Goal: Task Accomplishment & Management: Manage account settings

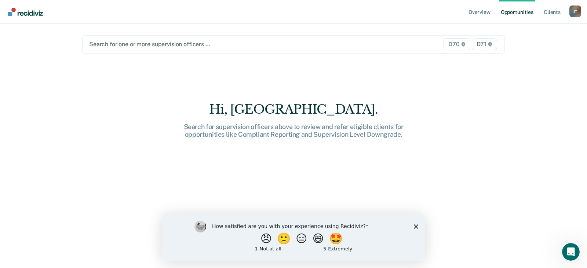
click at [133, 44] on div at bounding box center [232, 44] width 286 height 8
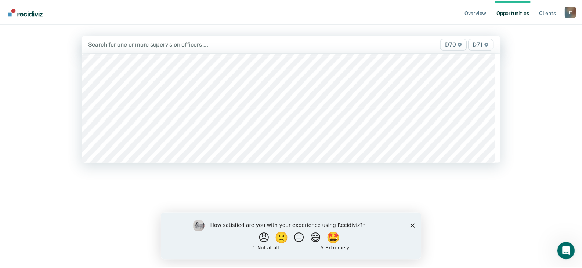
scroll to position [624, 0]
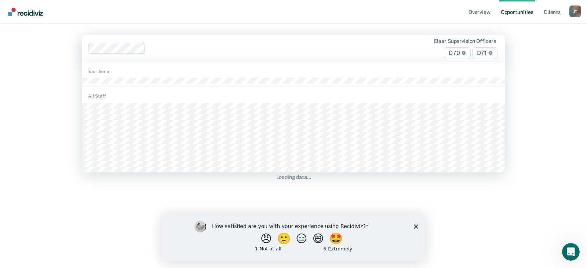
click at [177, 48] on div at bounding box center [262, 48] width 226 height 8
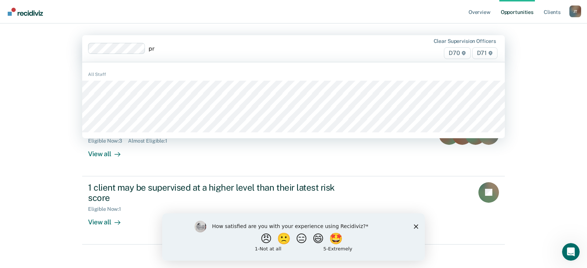
type input "pru"
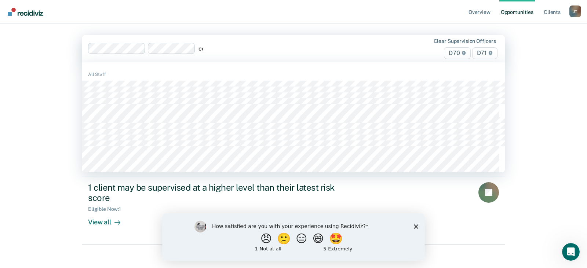
type input "coc"
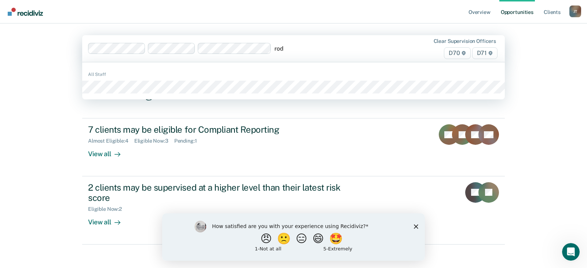
type input "rodg"
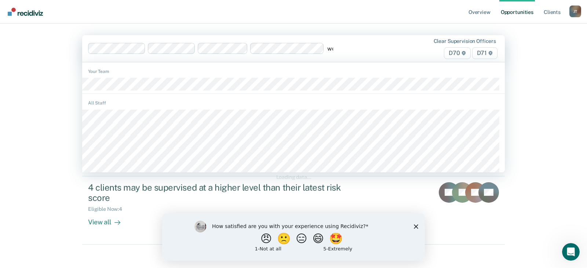
type input "woo"
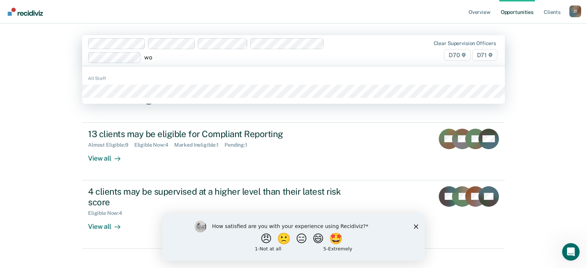
type input "woo"
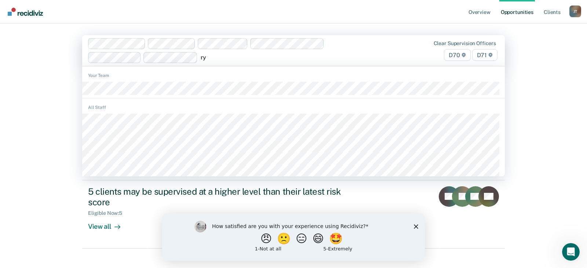
type input "rya"
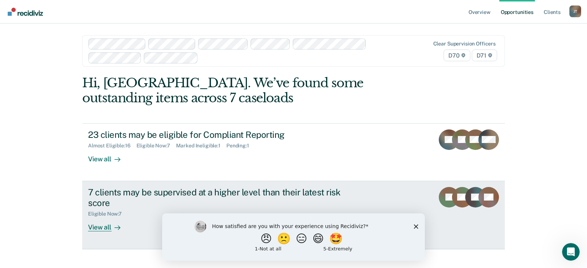
click at [236, 193] on div "7 clients may be supervised at a higher level than their latest risk score" at bounding box center [217, 197] width 258 height 21
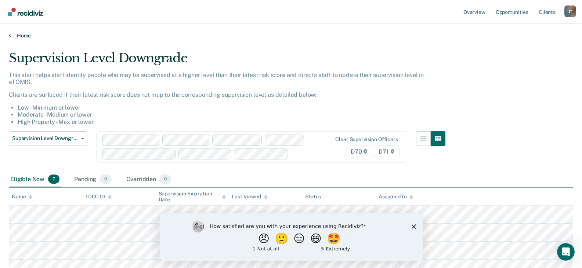
click at [14, 36] on link "Home" at bounding box center [291, 35] width 564 height 7
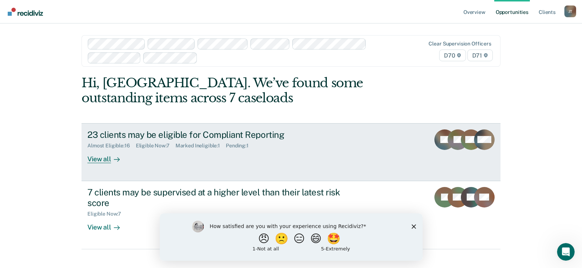
click at [108, 154] on div "View all" at bounding box center [107, 156] width 41 height 14
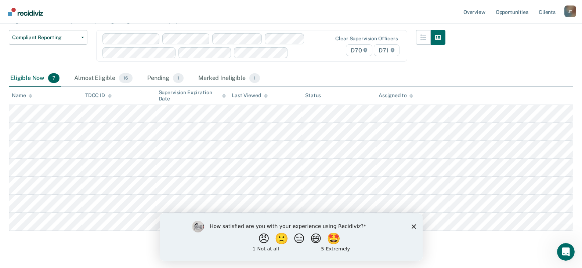
scroll to position [73, 0]
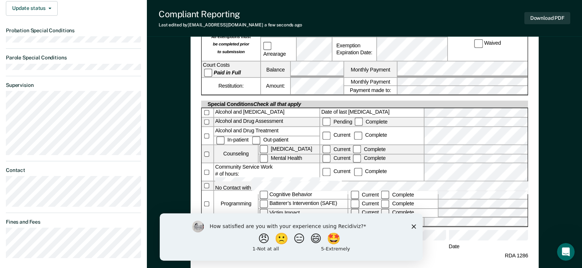
scroll to position [267, 0]
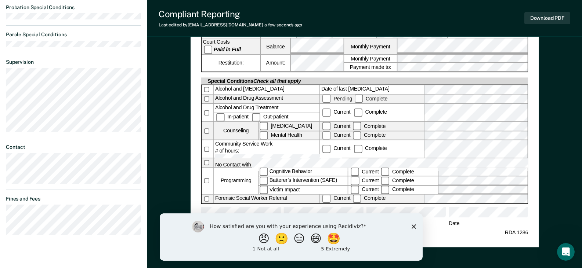
click at [414, 227] on icon "Close survey" at bounding box center [413, 226] width 4 height 4
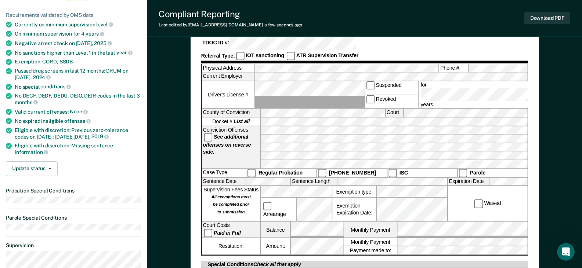
scroll to position [47, 0]
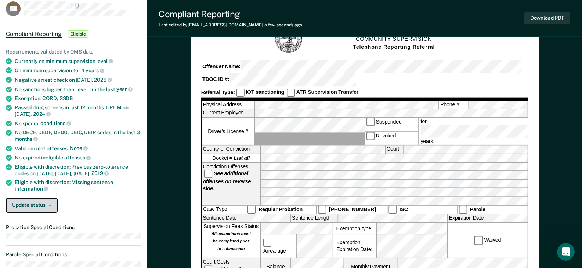
click at [40, 201] on button "Update status" at bounding box center [32, 205] width 52 height 15
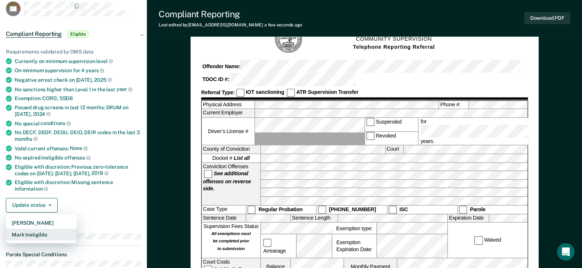
click at [47, 235] on button "Mark Ineligible" at bounding box center [41, 235] width 71 height 12
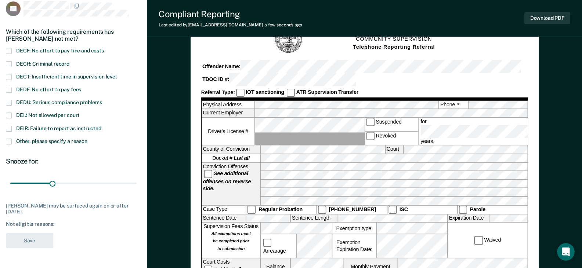
click at [11, 141] on span at bounding box center [9, 142] width 6 height 6
click at [87, 139] on input "Other, please specify a reason" at bounding box center [87, 139] width 0 height 0
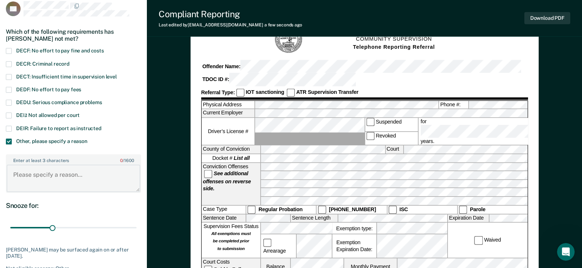
click at [49, 182] on textarea "Enter at least 3 characters 0 / 1600" at bounding box center [74, 178] width 134 height 27
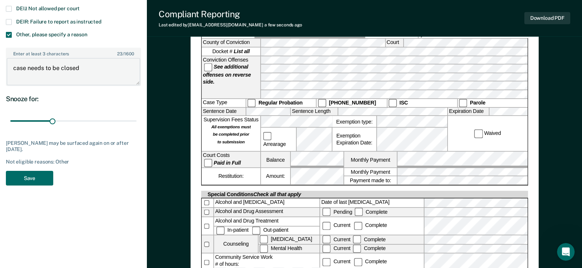
scroll to position [157, 0]
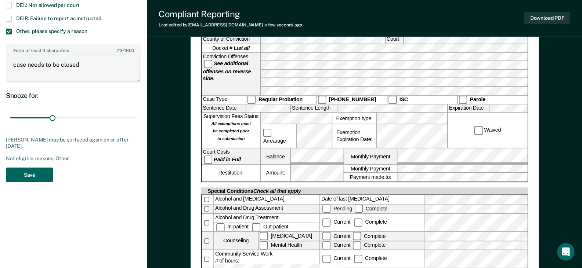
type textarea "case needs to be closed"
click at [45, 180] on button "Save" at bounding box center [29, 175] width 47 height 15
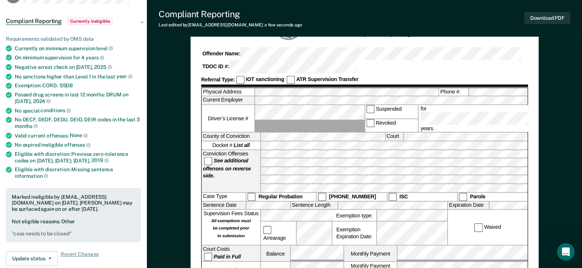
scroll to position [0, 0]
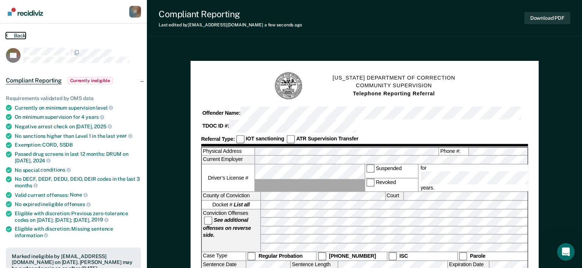
click at [8, 33] on button "Back" at bounding box center [16, 35] width 20 height 7
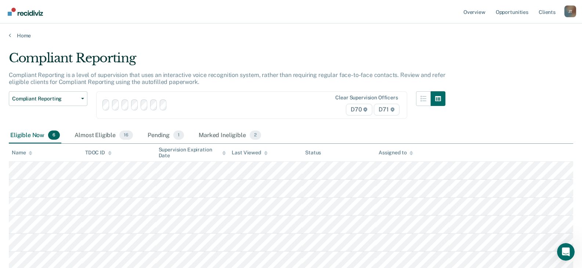
scroll to position [59, 0]
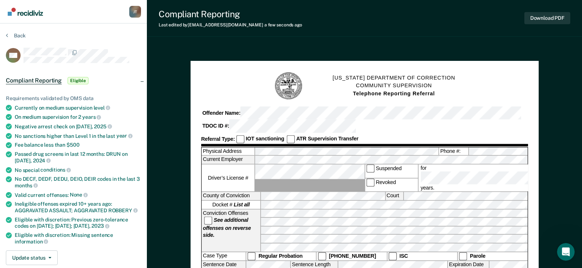
click at [401, 192] on div "County of Conviction Court" at bounding box center [363, 196] width 325 height 8
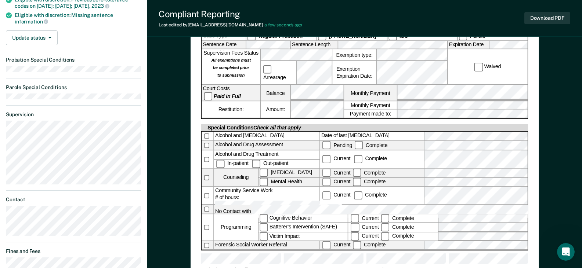
scroll to position [257, 0]
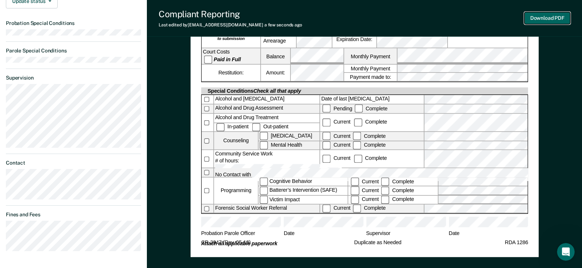
click at [537, 18] on button "Download PDF" at bounding box center [547, 18] width 46 height 12
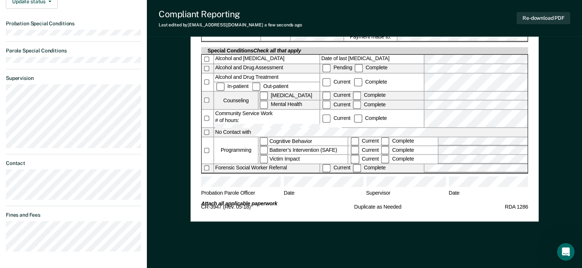
scroll to position [256, 0]
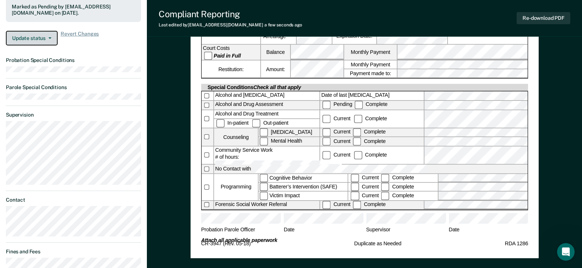
click at [50, 37] on icon "button" at bounding box center [49, 37] width 3 height 1
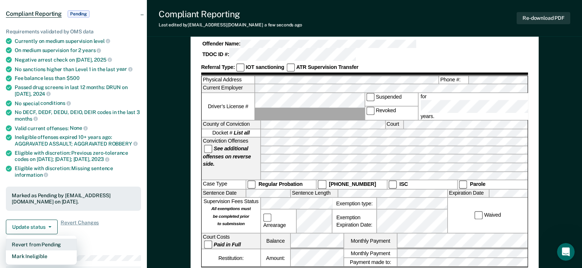
scroll to position [0, 0]
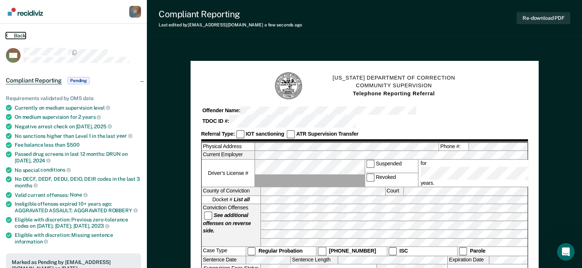
click at [16, 36] on button "Back" at bounding box center [16, 35] width 20 height 7
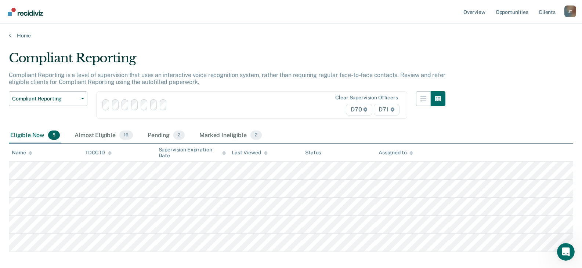
scroll to position [41, 0]
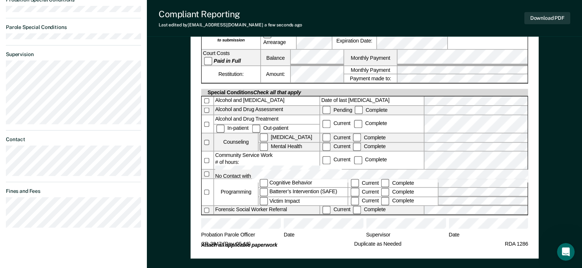
scroll to position [257, 0]
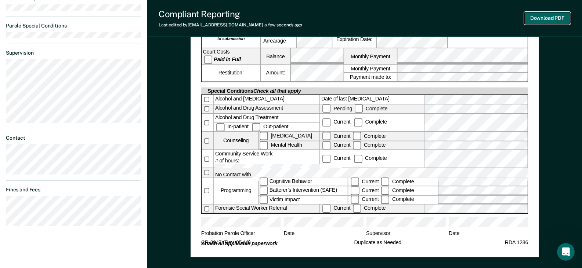
click at [540, 18] on button "Download PDF" at bounding box center [547, 18] width 46 height 12
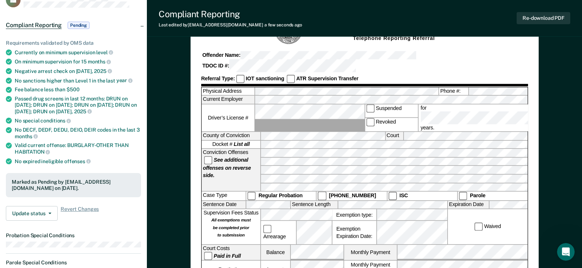
scroll to position [0, 0]
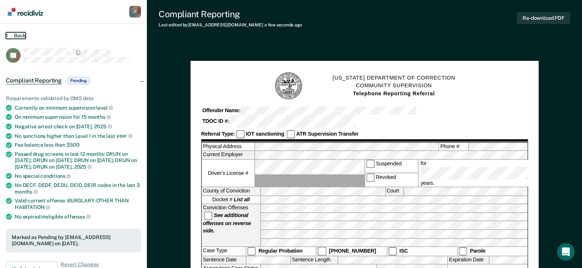
click at [14, 35] on button "Back" at bounding box center [16, 35] width 20 height 7
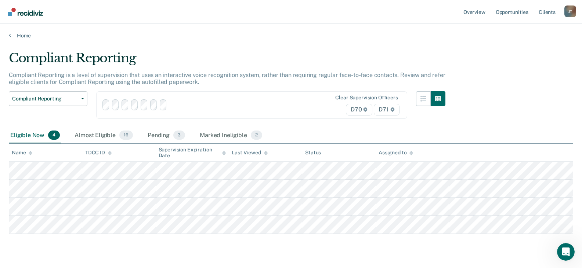
scroll to position [23, 0]
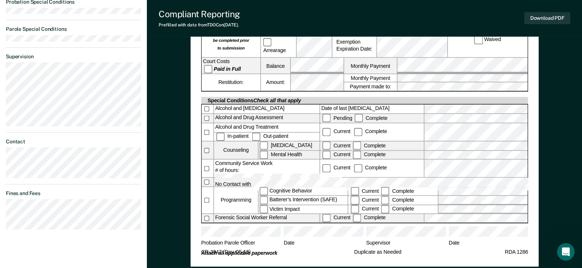
scroll to position [303, 0]
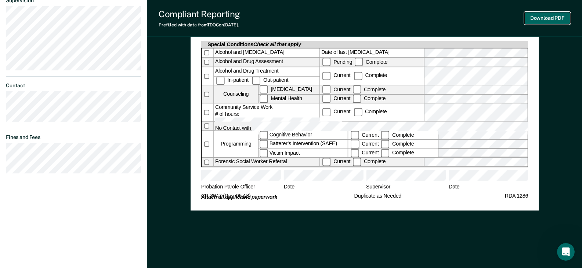
click at [529, 19] on button "Download PDF" at bounding box center [547, 18] width 46 height 12
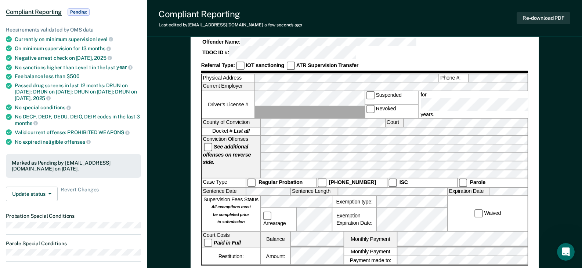
scroll to position [0, 0]
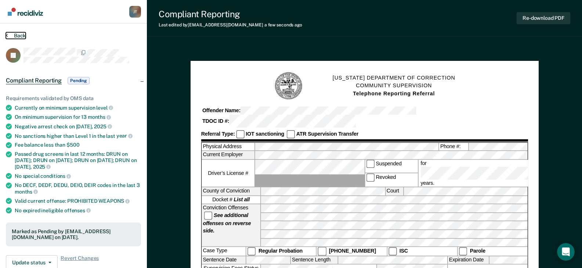
click at [18, 33] on button "Back" at bounding box center [16, 35] width 20 height 7
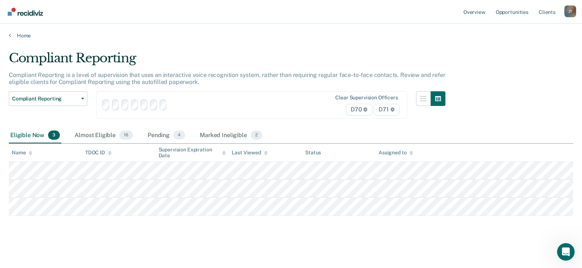
scroll to position [5, 0]
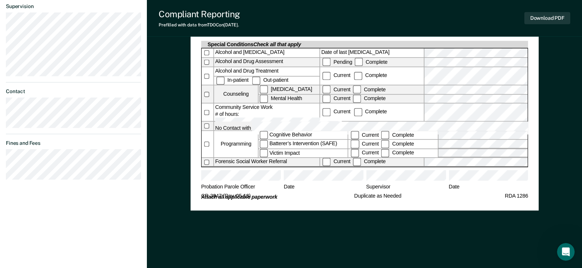
scroll to position [267, 0]
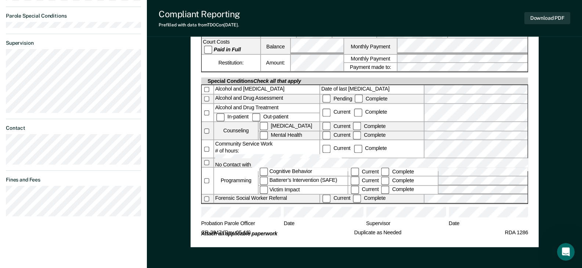
click at [210, 140] on label at bounding box center [207, 149] width 12 height 18
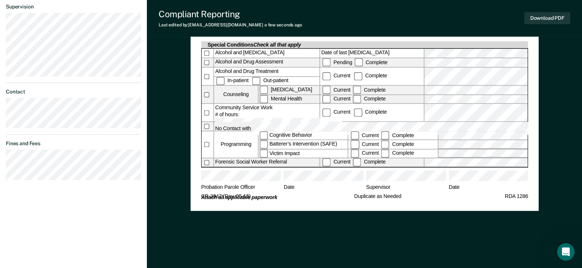
scroll to position [303, 0]
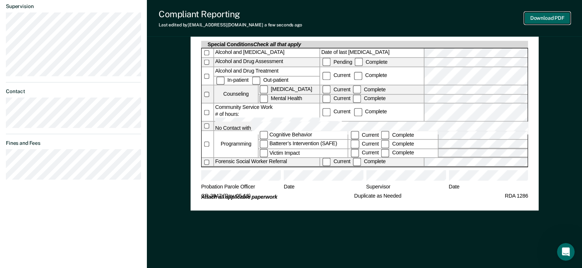
click at [536, 14] on button "Download PDF" at bounding box center [547, 18] width 46 height 12
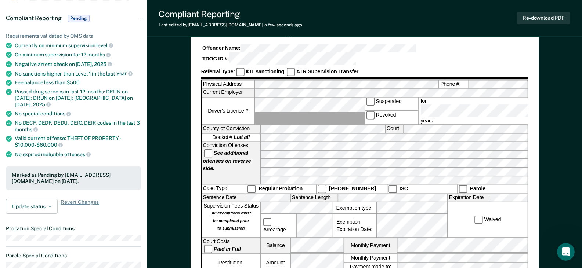
scroll to position [0, 0]
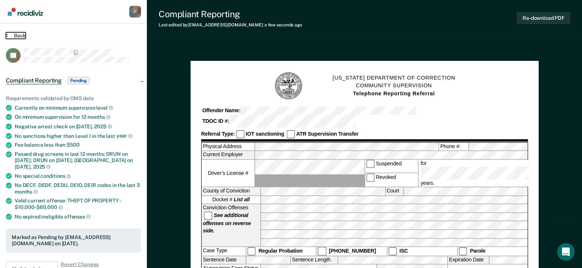
click at [14, 33] on button "Back" at bounding box center [16, 35] width 20 height 7
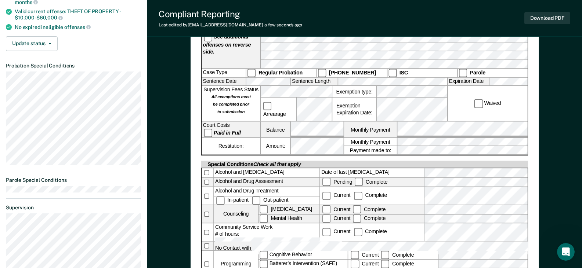
scroll to position [294, 0]
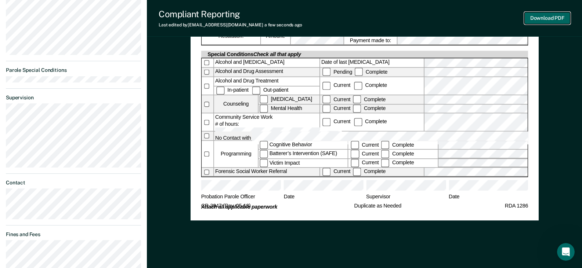
click at [546, 19] on button "Download PDF" at bounding box center [547, 18] width 46 height 12
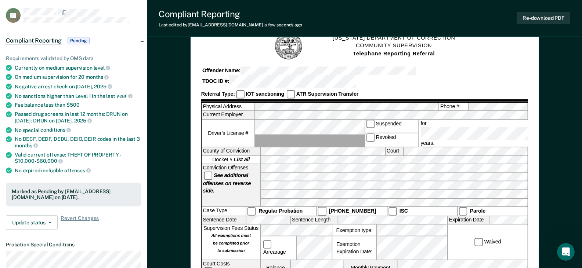
scroll to position [0, 0]
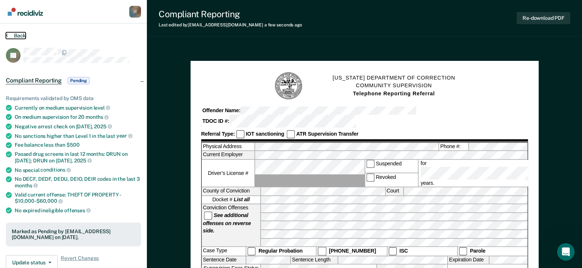
click at [18, 36] on button "Back" at bounding box center [16, 35] width 20 height 7
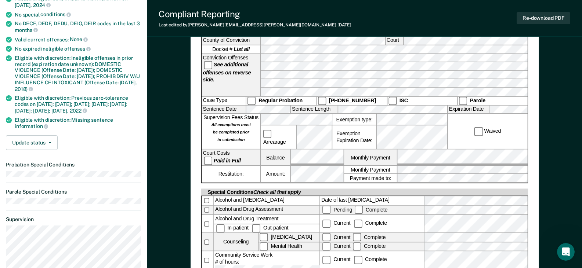
scroll to position [257, 0]
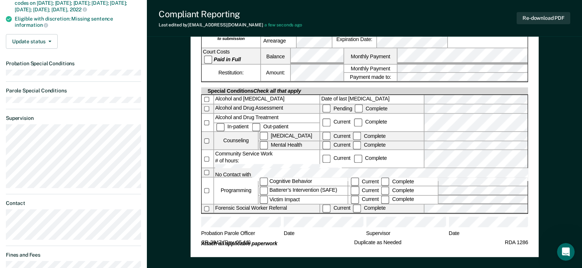
click at [222, 124] on label "In-patient" at bounding box center [233, 127] width 36 height 6
click at [29, 49] on button "Update status" at bounding box center [32, 41] width 52 height 15
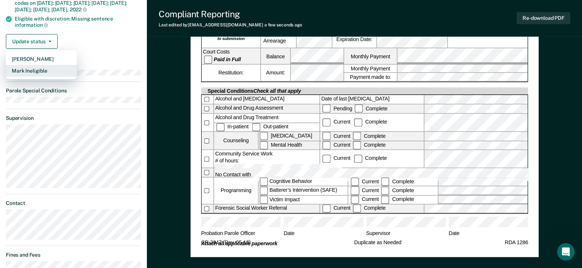
click at [36, 76] on button "Mark Ineligible" at bounding box center [41, 71] width 71 height 12
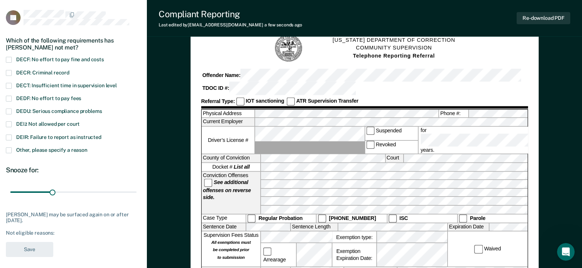
scroll to position [37, 0]
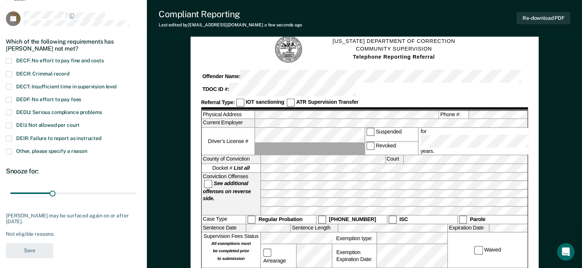
click at [8, 111] on span at bounding box center [9, 113] width 6 height 6
click at [102, 110] on input "DEDU: Serious compliance problems" at bounding box center [102, 110] width 0 height 0
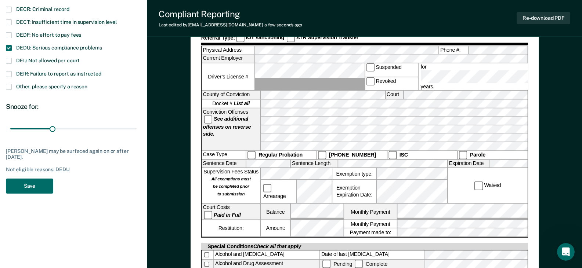
scroll to position [110, 0]
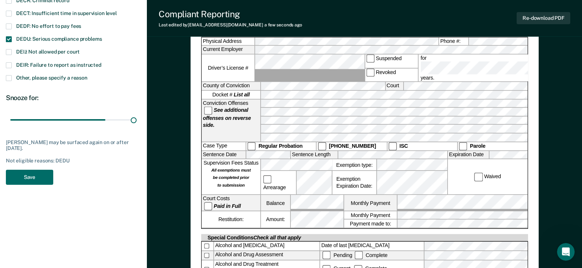
drag, startPoint x: 51, startPoint y: 119, endPoint x: 172, endPoint y: 119, distance: 121.1
type input "90"
click at [136, 119] on input "range" at bounding box center [73, 120] width 126 height 13
click at [49, 176] on button "Save" at bounding box center [29, 177] width 47 height 15
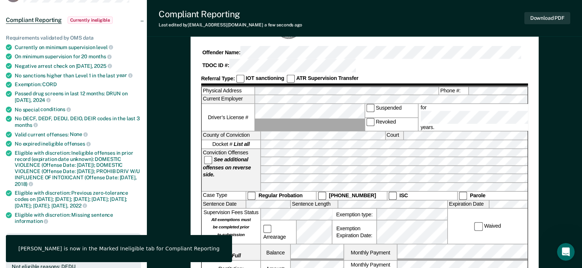
scroll to position [0, 0]
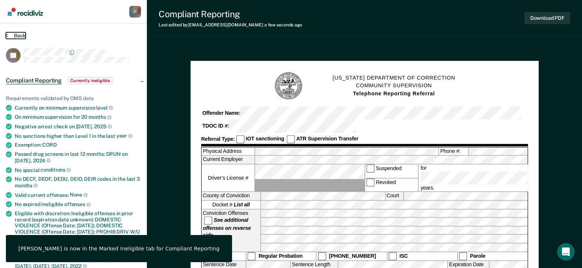
click at [20, 35] on button "Back" at bounding box center [16, 35] width 20 height 7
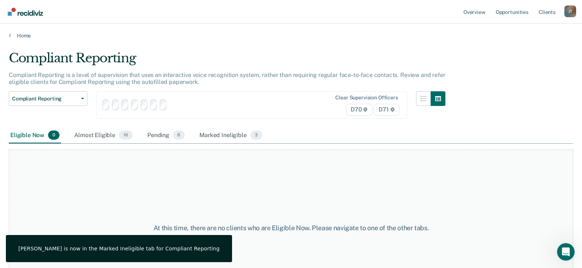
scroll to position [5, 0]
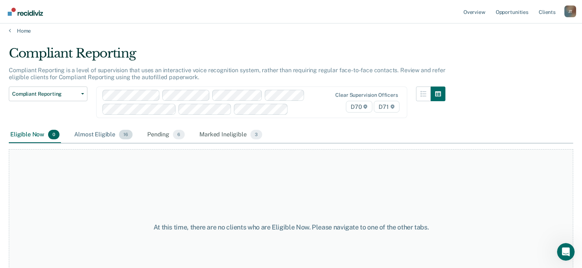
click at [105, 136] on div "Almost Eligible 16" at bounding box center [103, 135] width 61 height 16
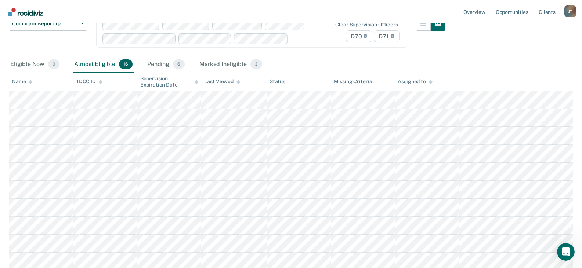
scroll to position [78, 0]
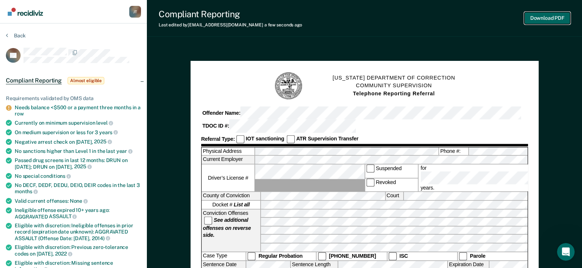
click at [554, 19] on button "Download PDF" at bounding box center [547, 18] width 46 height 12
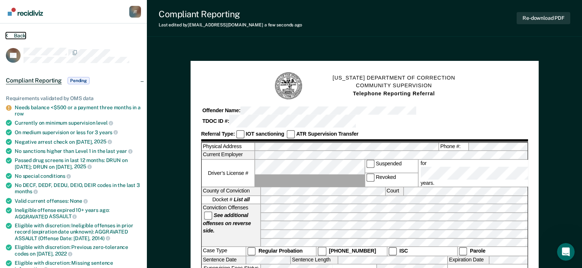
click at [20, 36] on button "Back" at bounding box center [16, 35] width 20 height 7
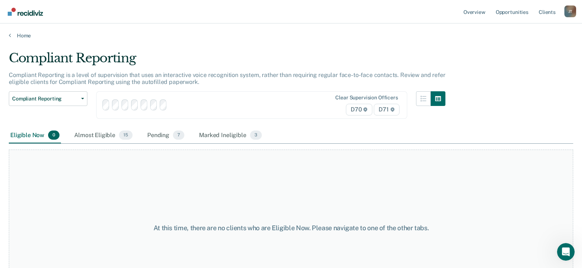
scroll to position [43, 0]
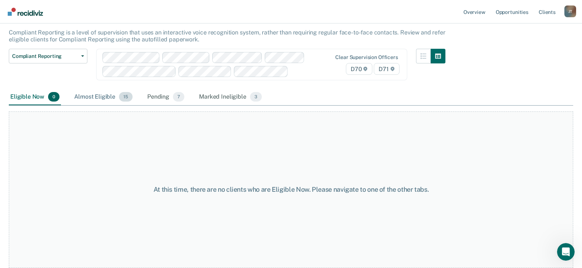
click at [114, 96] on div "Almost Eligible 15" at bounding box center [103, 97] width 61 height 16
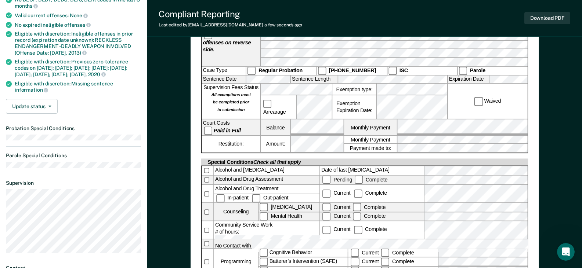
scroll to position [328, 0]
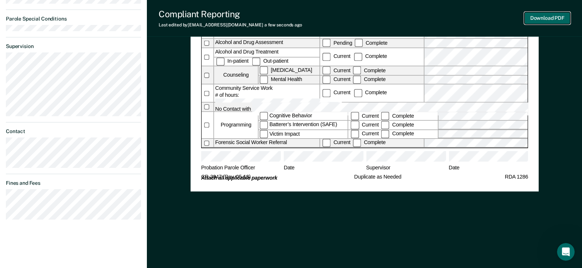
click at [536, 17] on button "Download PDF" at bounding box center [547, 18] width 46 height 12
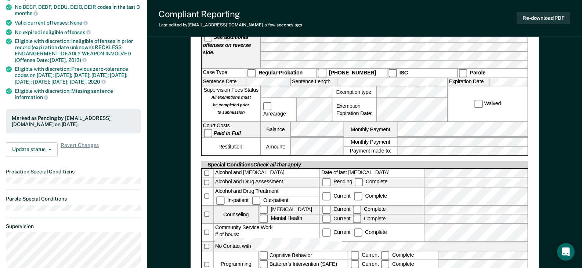
scroll to position [0, 0]
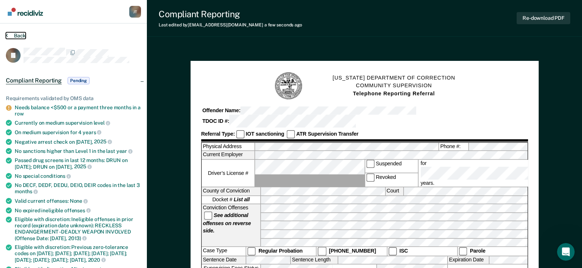
click at [22, 36] on button "Back" at bounding box center [16, 35] width 20 height 7
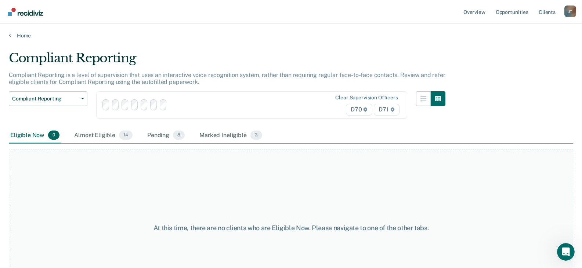
scroll to position [43, 0]
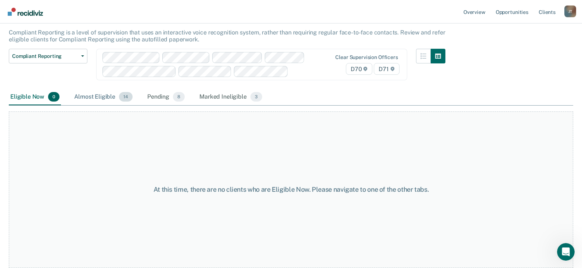
click at [129, 97] on span "14" at bounding box center [126, 97] width 14 height 10
